Goal: Transaction & Acquisition: Obtain resource

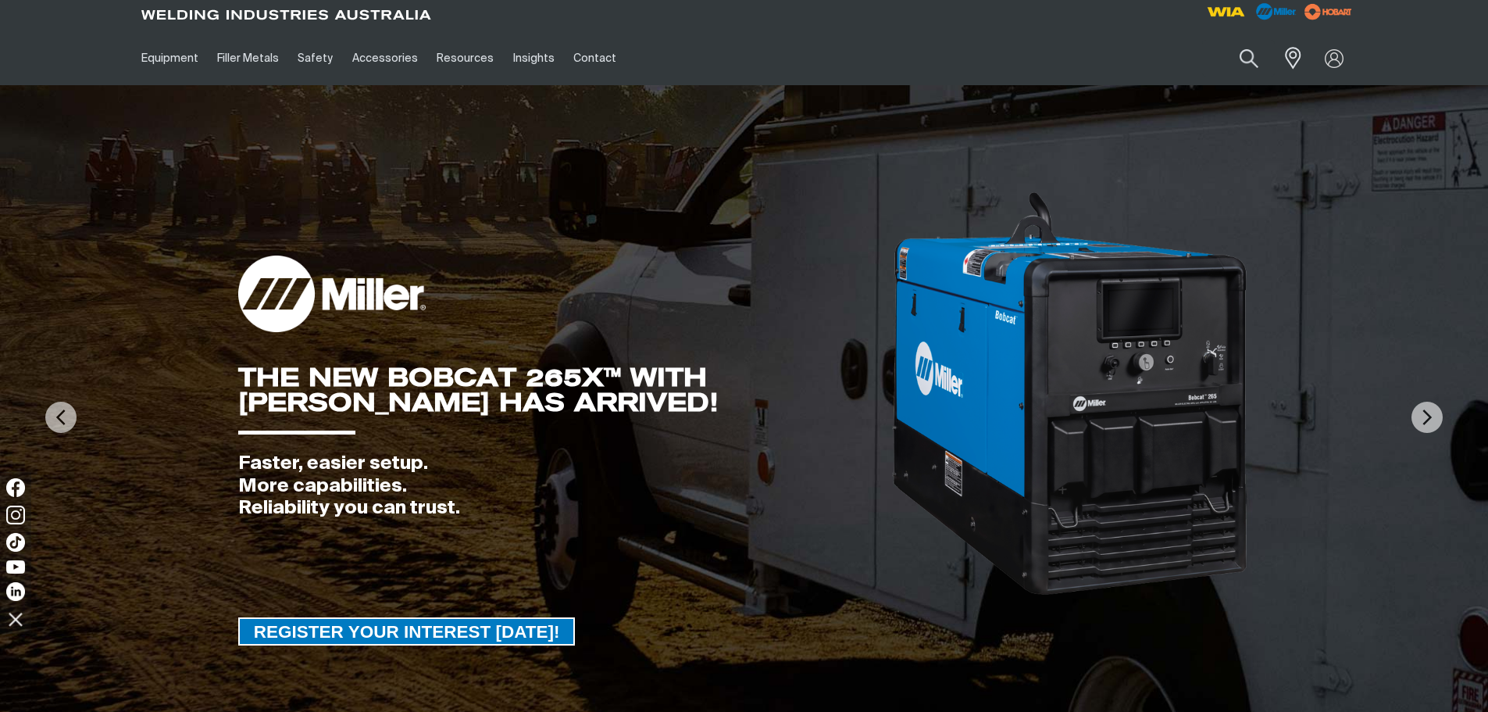
scroll to position [20, 0]
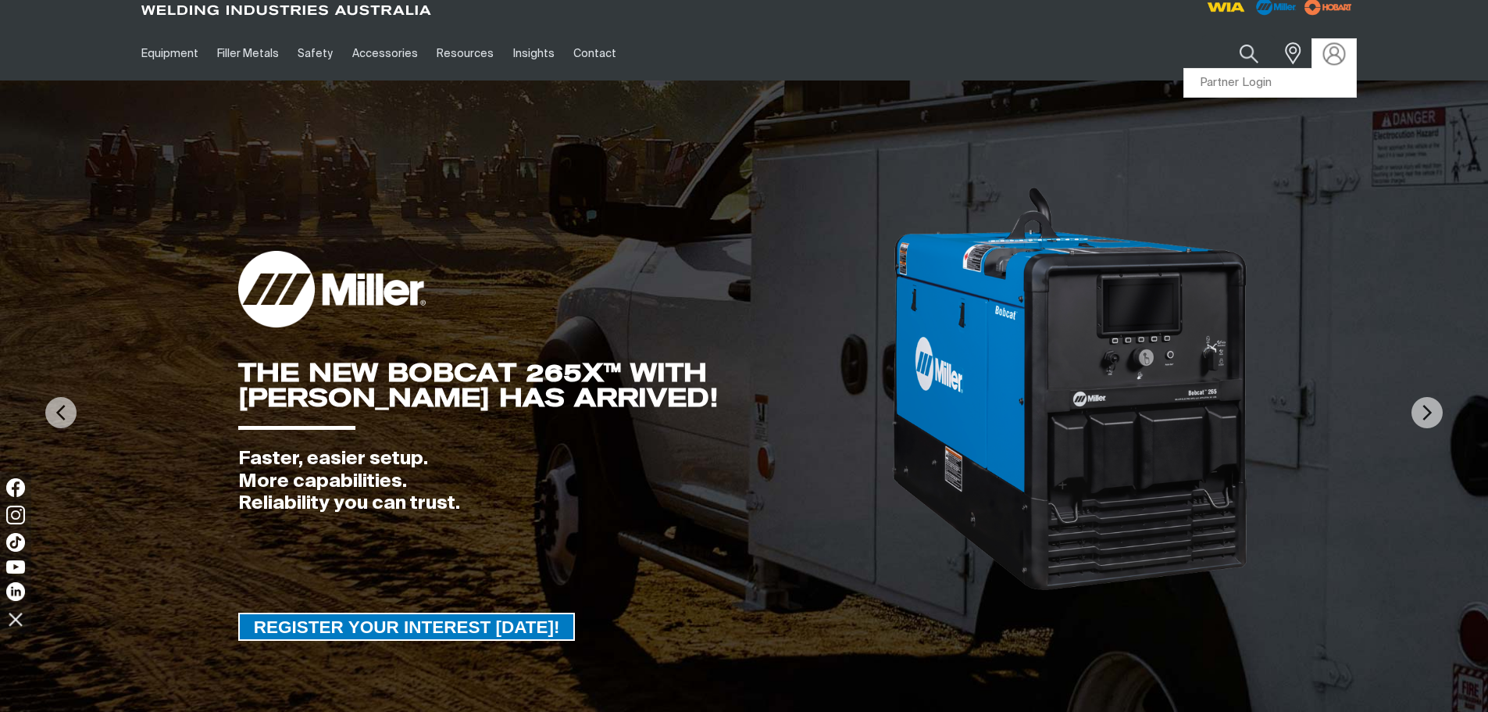
click at [1338, 56] on img at bounding box center [1334, 53] width 23 height 23
click at [1248, 79] on link "Partner Login" at bounding box center [1270, 83] width 172 height 29
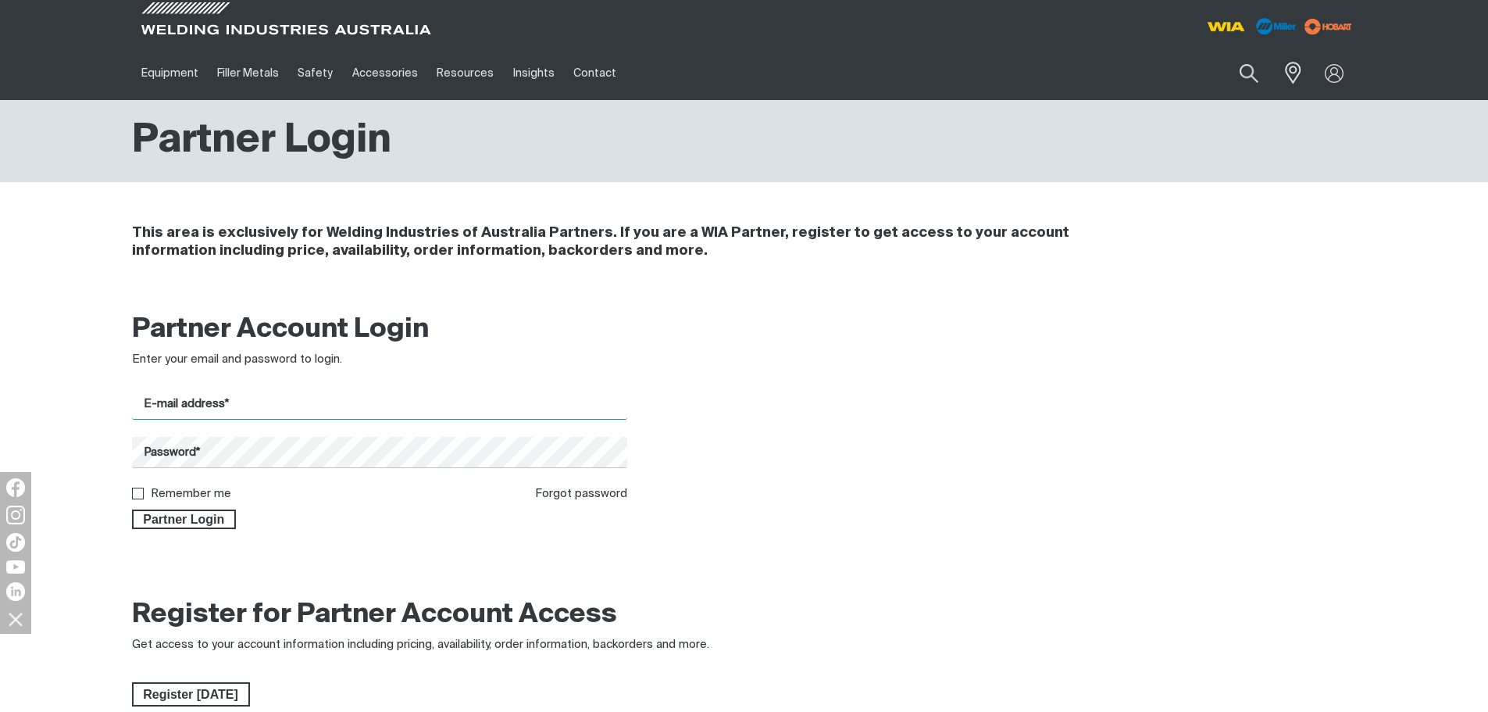
type input "[EMAIL_ADDRESS][DOMAIN_NAME]"
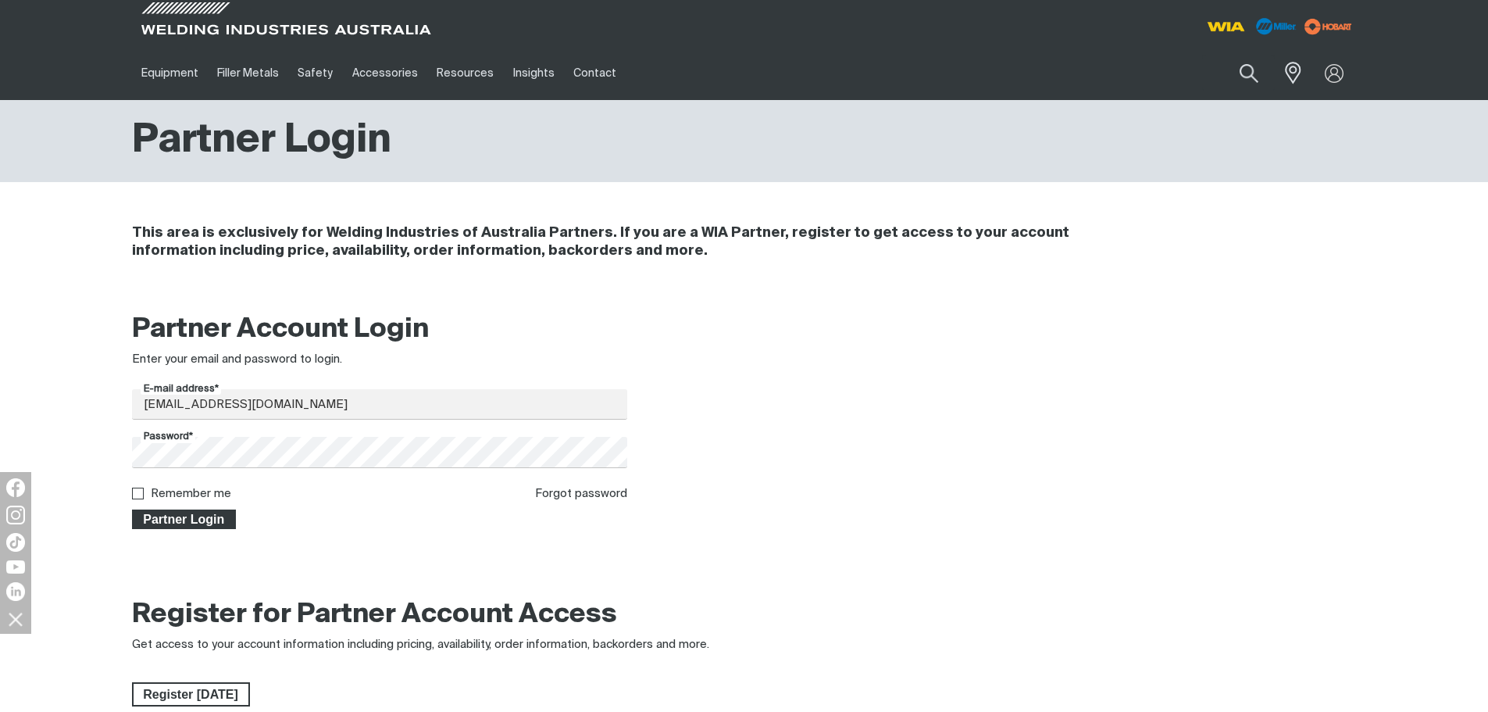
click at [187, 523] on span "Partner Login" at bounding box center [185, 519] width 102 height 20
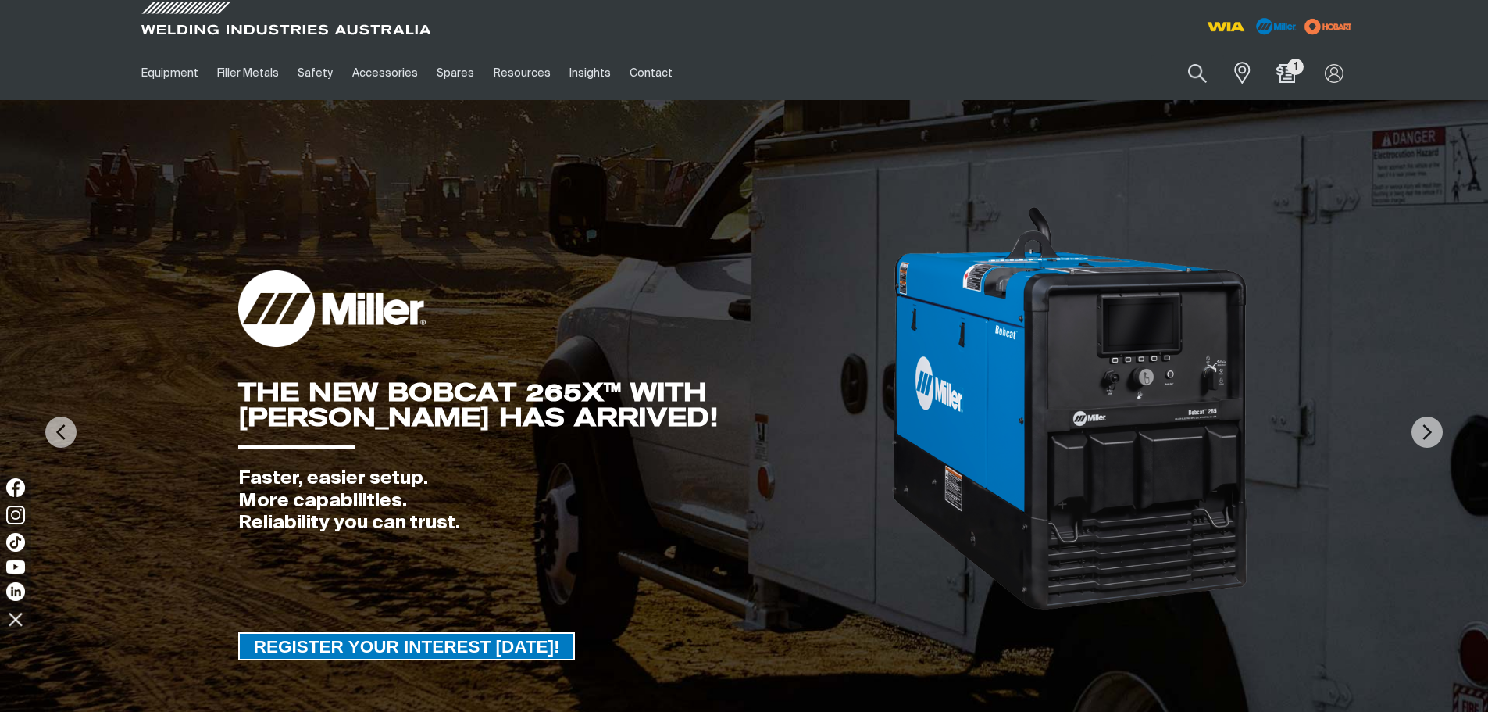
scroll to position [20, 0]
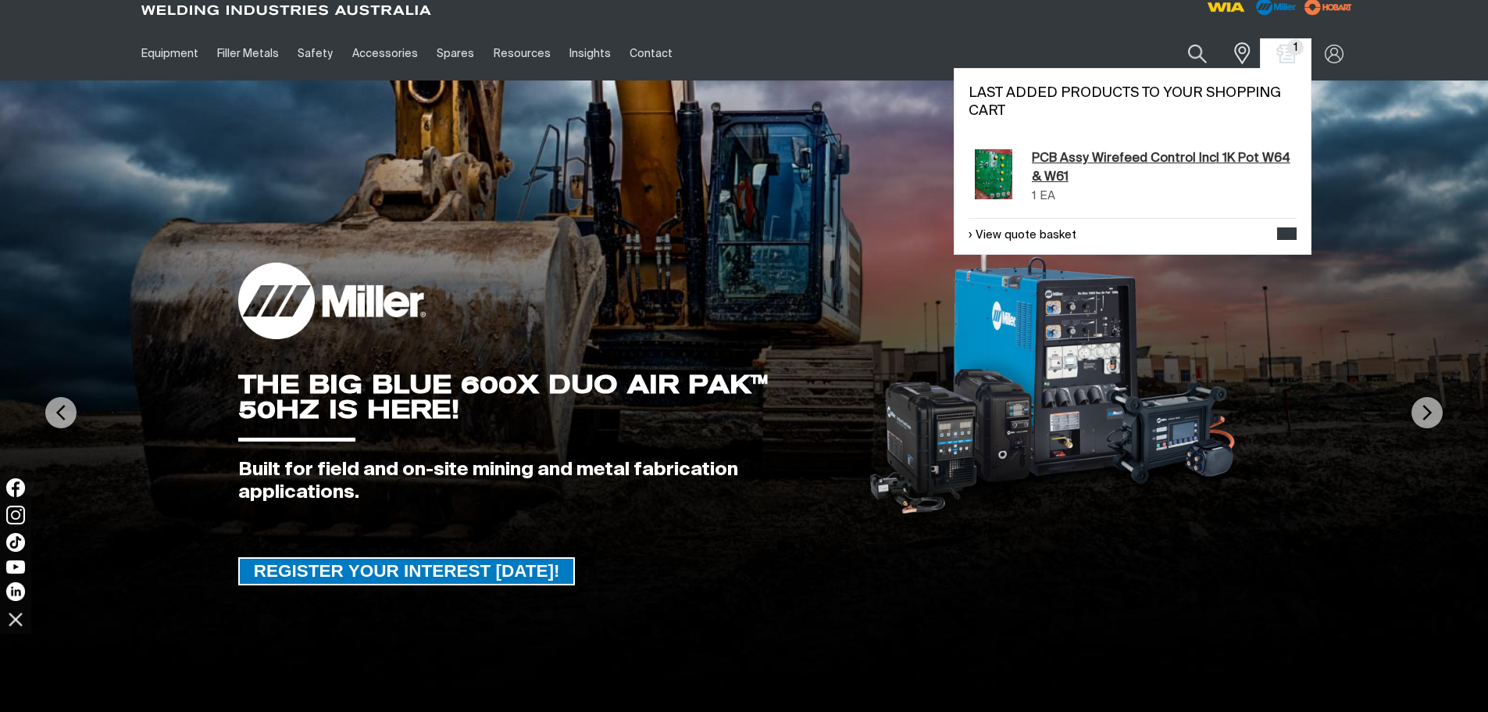
click at [1132, 158] on link "PCB Assy Wirefeed Control Incl 1K Pot W64 & W61" at bounding box center [1164, 168] width 265 height 38
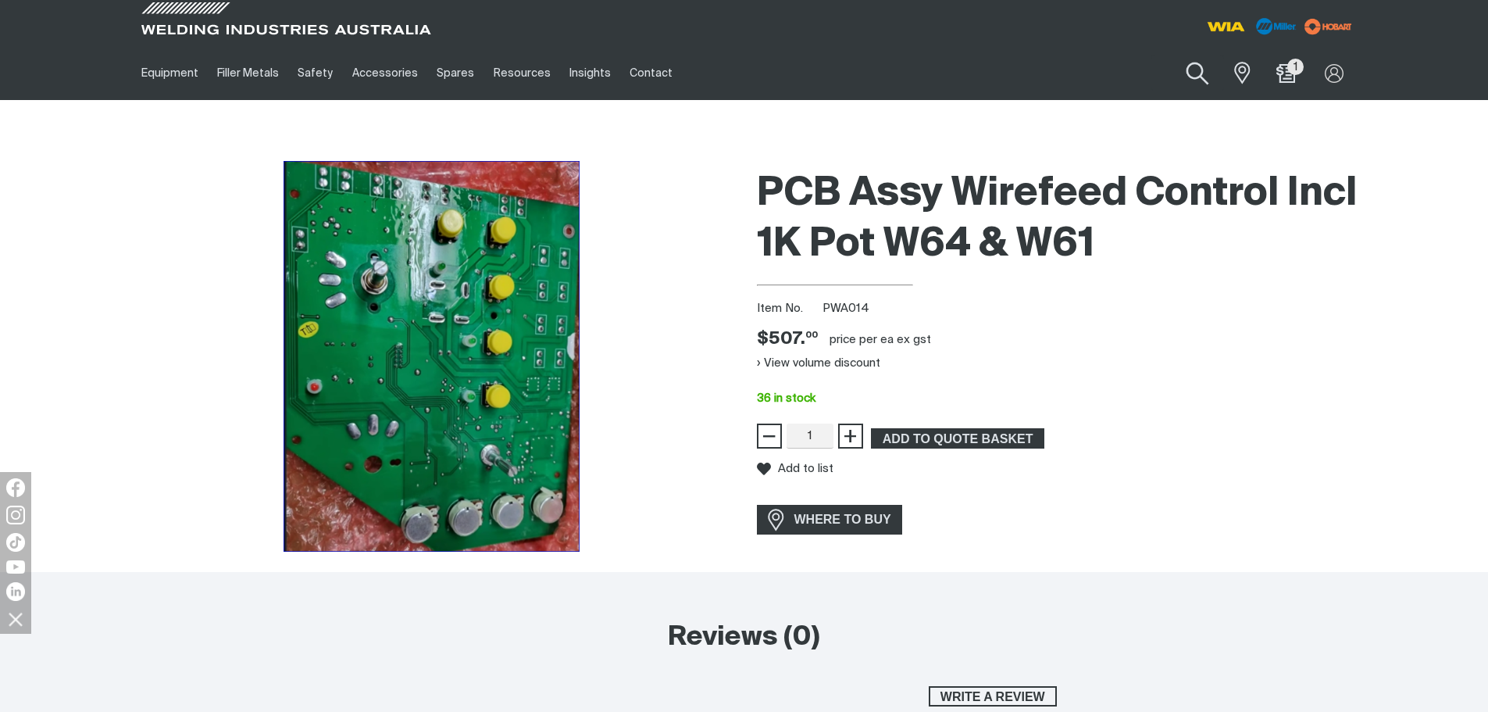
click at [1197, 78] on button "Search products" at bounding box center [1197, 74] width 63 height 45
click at [1057, 71] on input "Search" at bounding box center [1103, 72] width 241 height 35
paste input "MR196313"
type input "MR196313"
click at [1171, 55] on button "Search products" at bounding box center [1197, 73] width 53 height 37
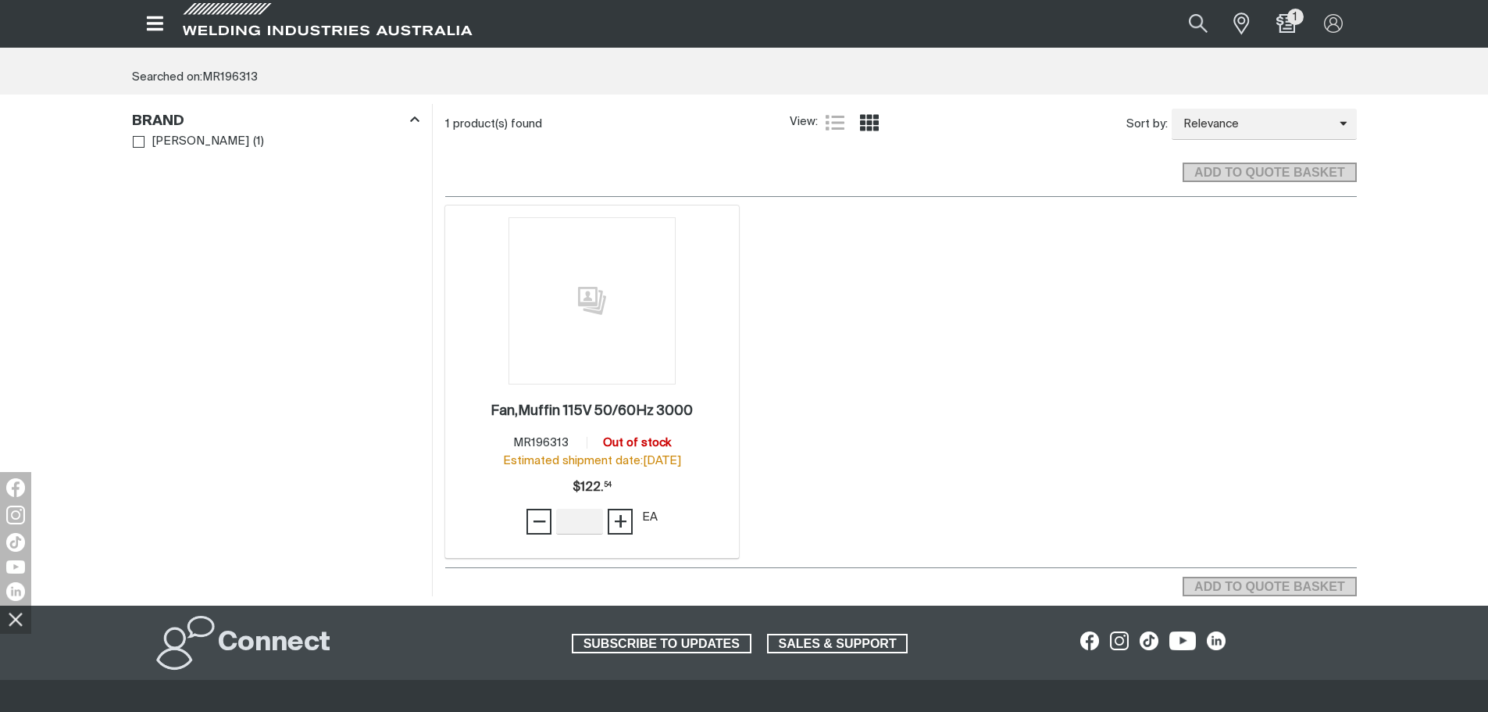
scroll to position [156, 0]
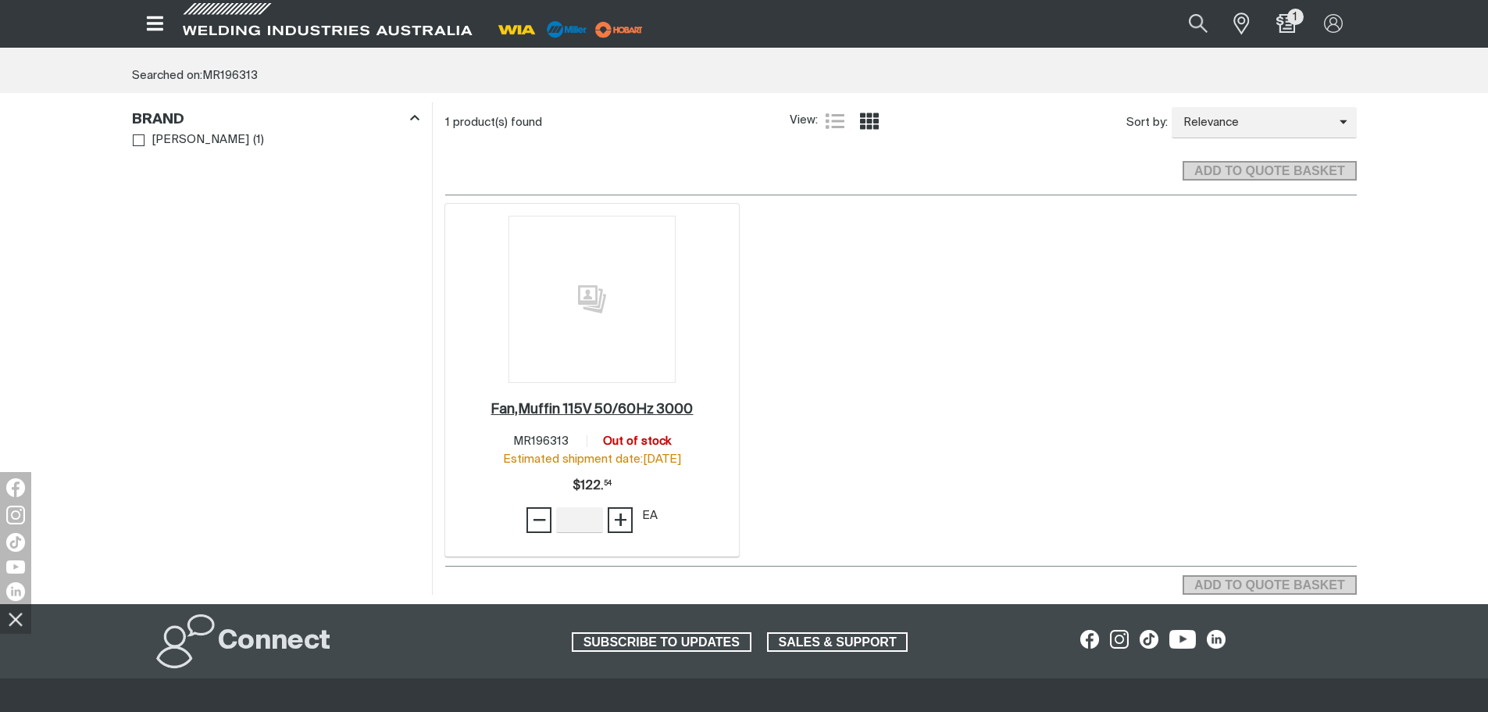
click at [624, 403] on h2 "Fan,Muffin 115V 50/60Hz 3000 ." at bounding box center [592, 409] width 202 height 14
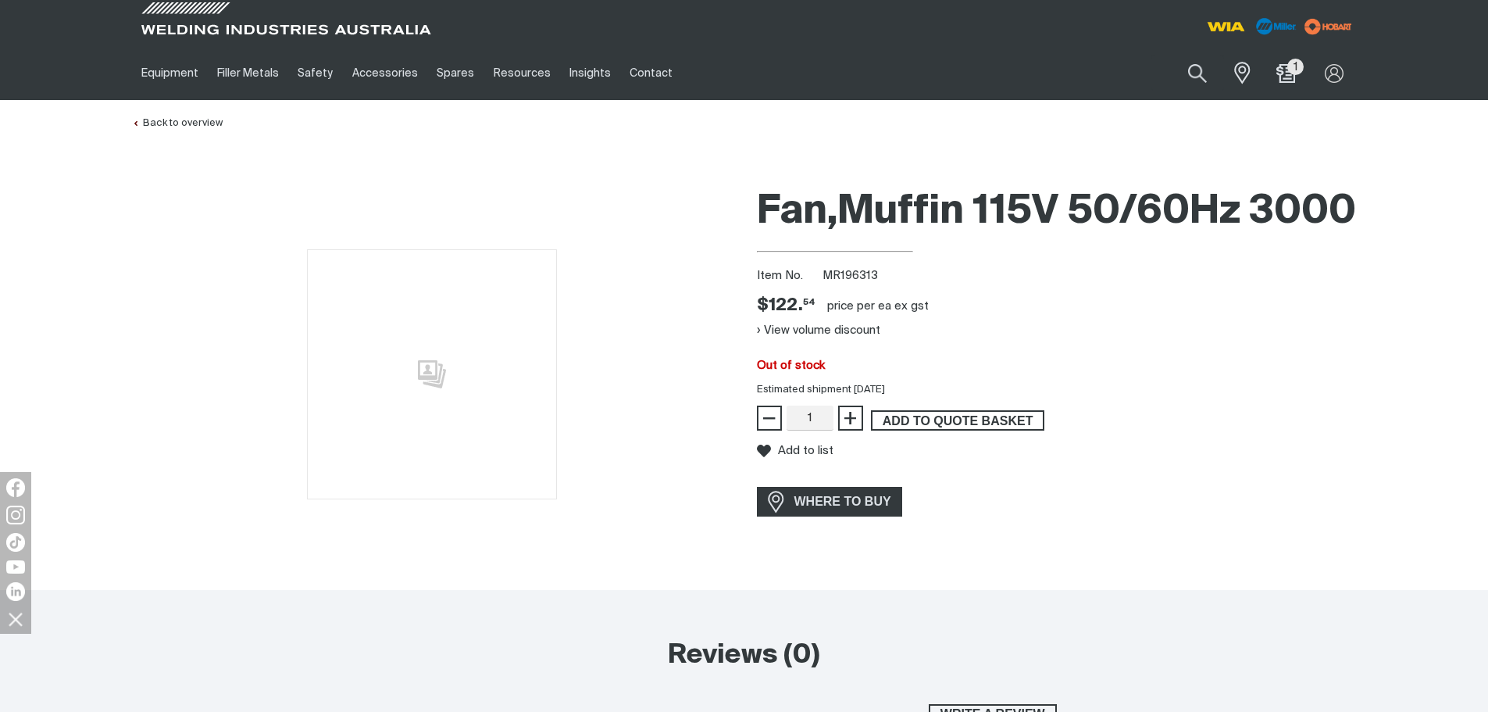
click at [939, 430] on span "ADD TO QUOTE BASKET" at bounding box center [958, 420] width 170 height 20
click at [1197, 71] on button "Search products" at bounding box center [1197, 74] width 63 height 45
click at [1070, 75] on input "MR196313" at bounding box center [1103, 72] width 241 height 35
type input "MR266888"
click at [1171, 55] on button "Search products" at bounding box center [1197, 73] width 53 height 37
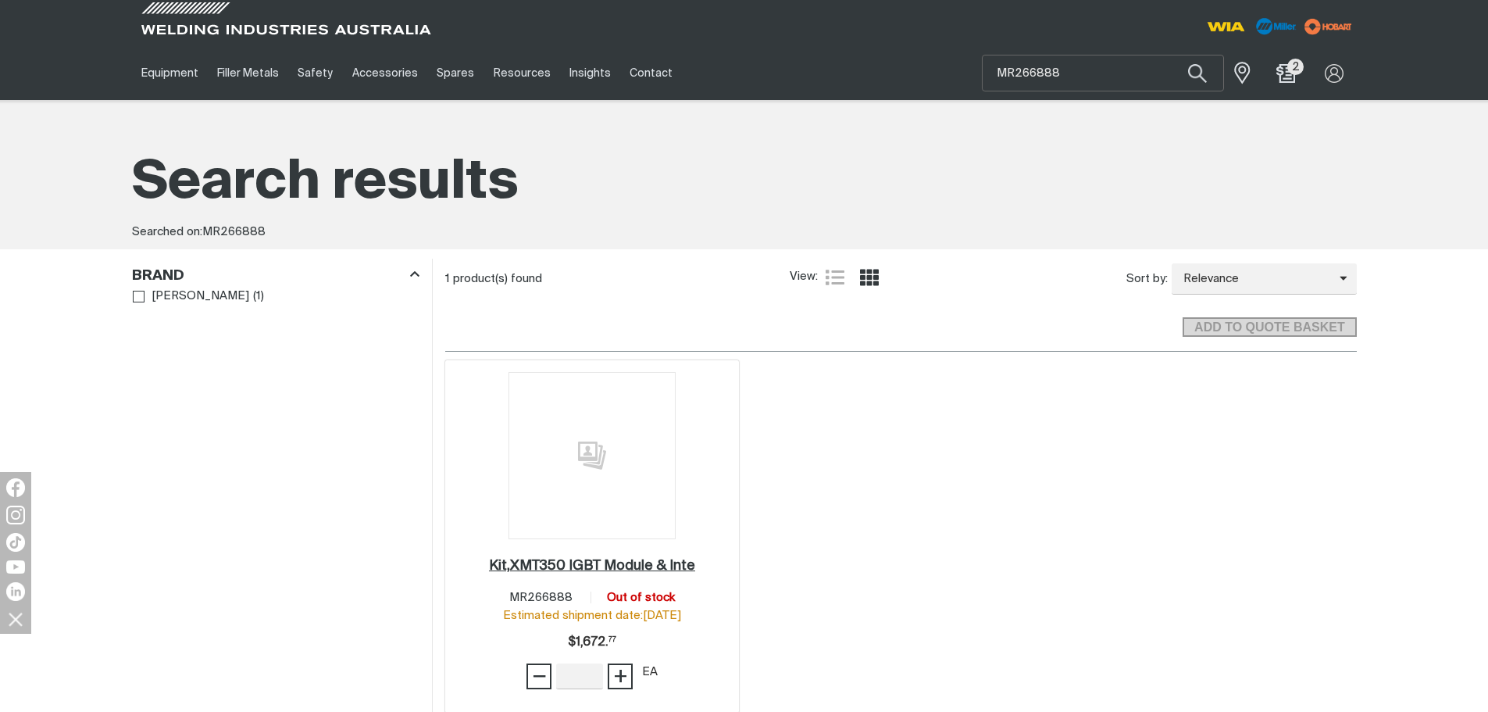
click at [595, 569] on h2 "Kit,XMT350 IGBT Module & Inte ." at bounding box center [592, 566] width 206 height 14
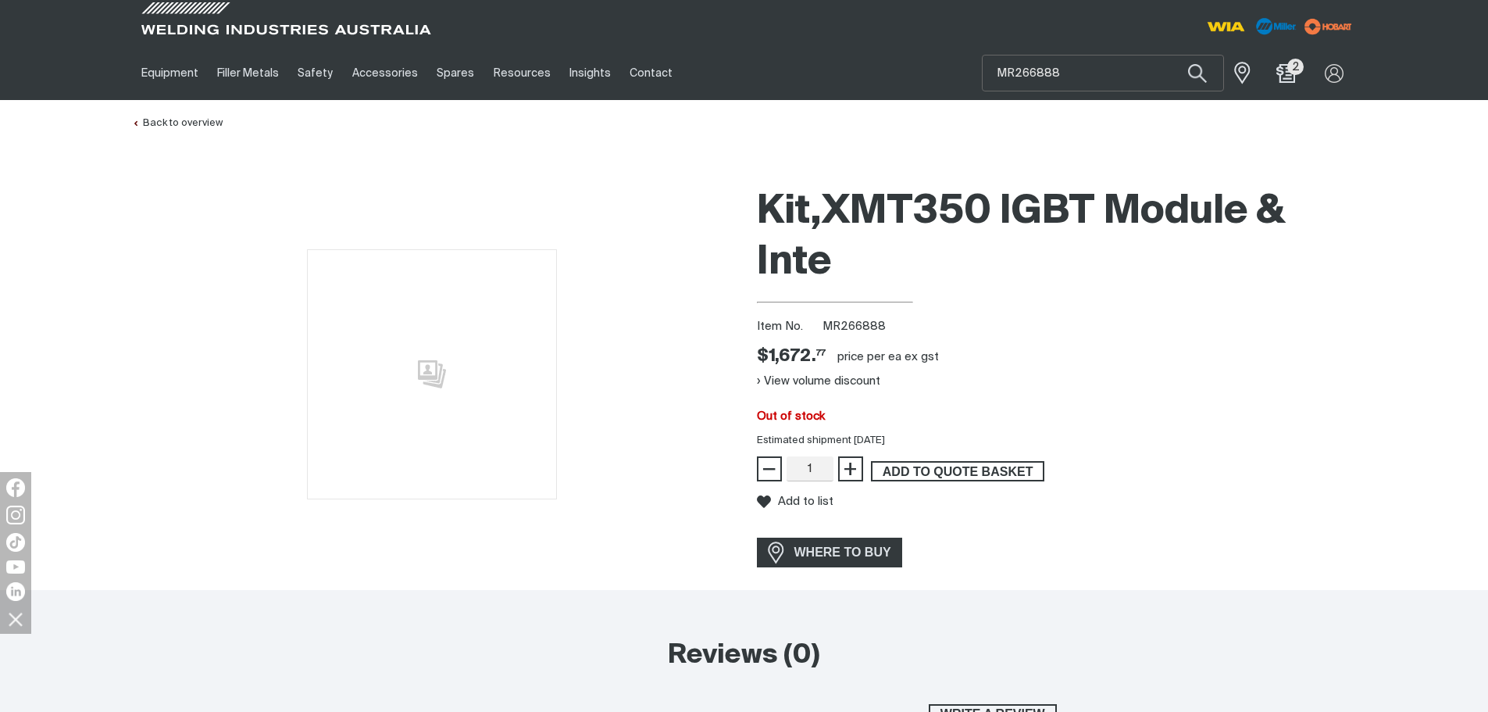
click at [924, 475] on span "ADD TO QUOTE BASKET" at bounding box center [958, 471] width 170 height 20
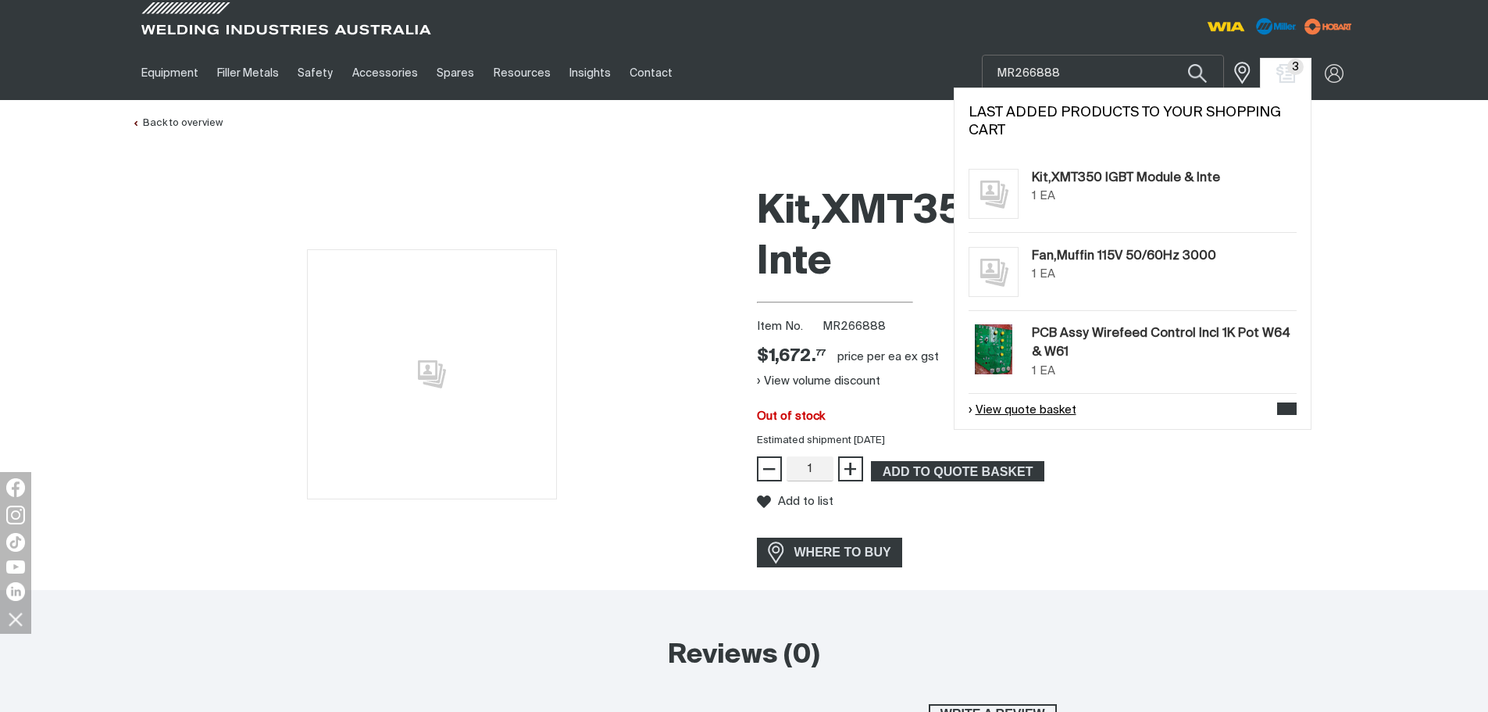
click at [1033, 411] on link "View quote basket" at bounding box center [1023, 411] width 108 height 18
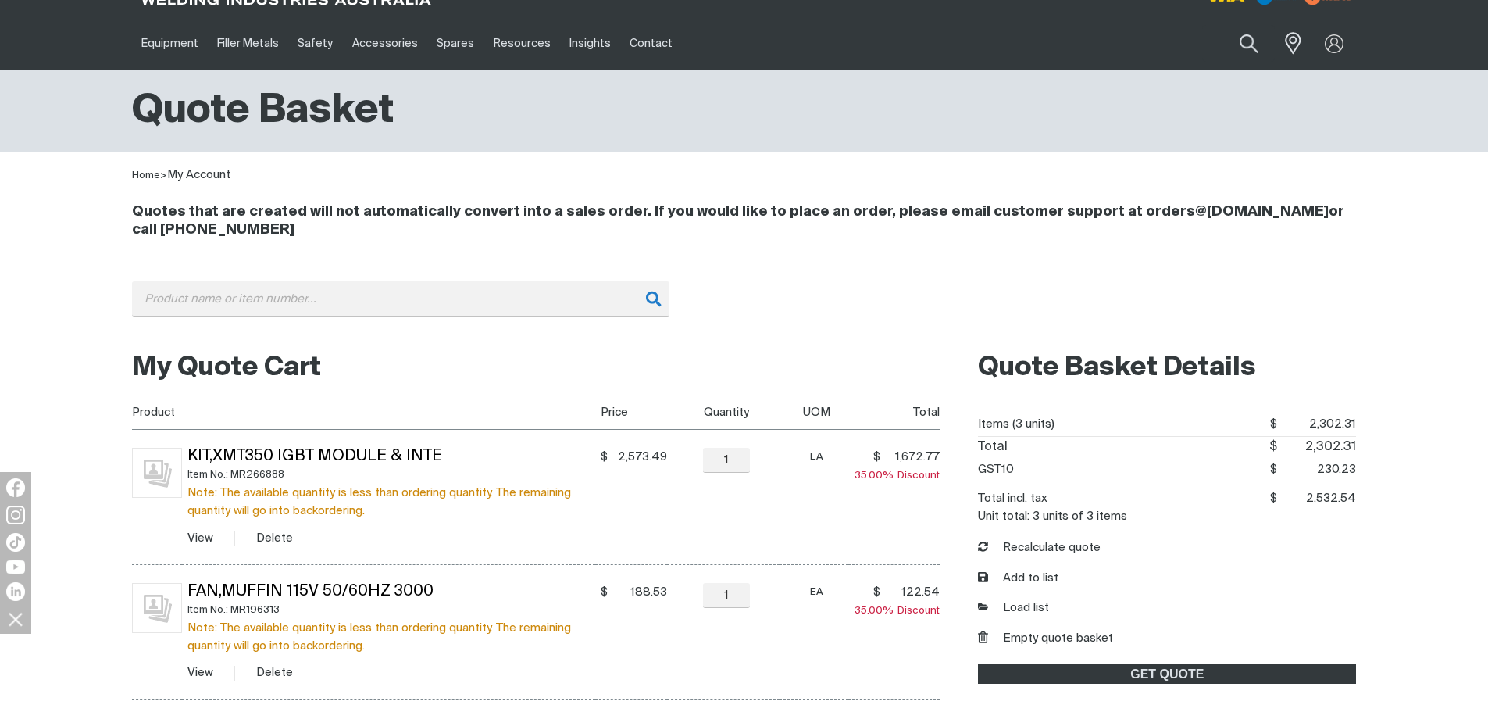
scroll to position [156, 0]
